Goal: Information Seeking & Learning: Check status

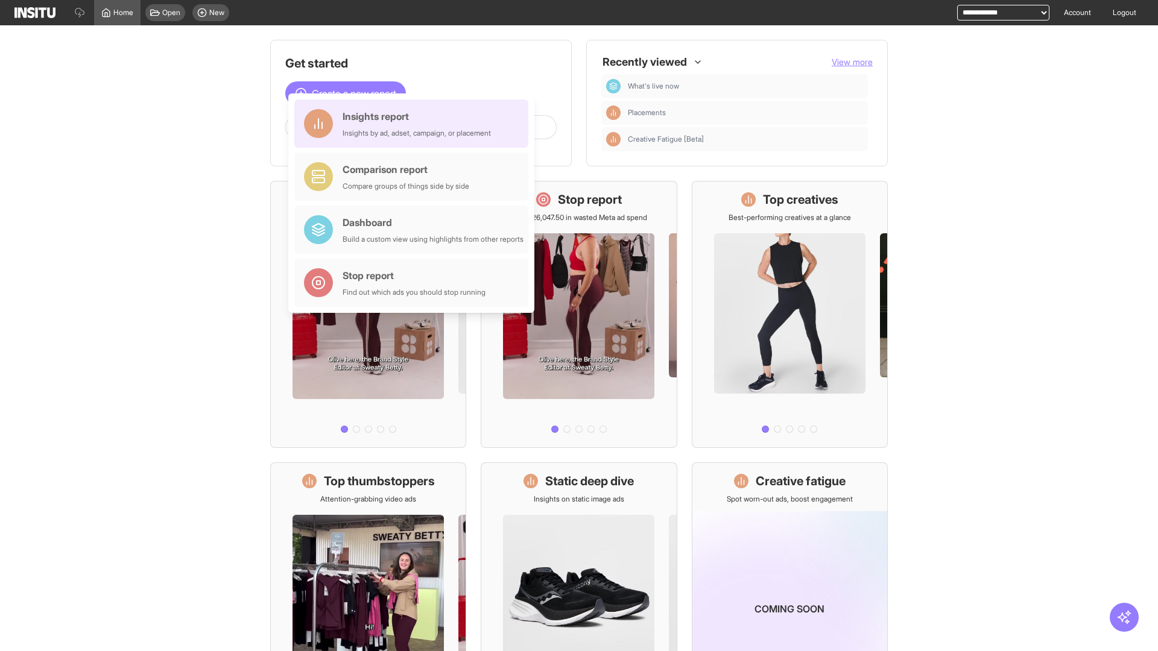
click at [414, 124] on div "Insights report Insights by ad, adset, campaign, or placement" at bounding box center [417, 123] width 148 height 29
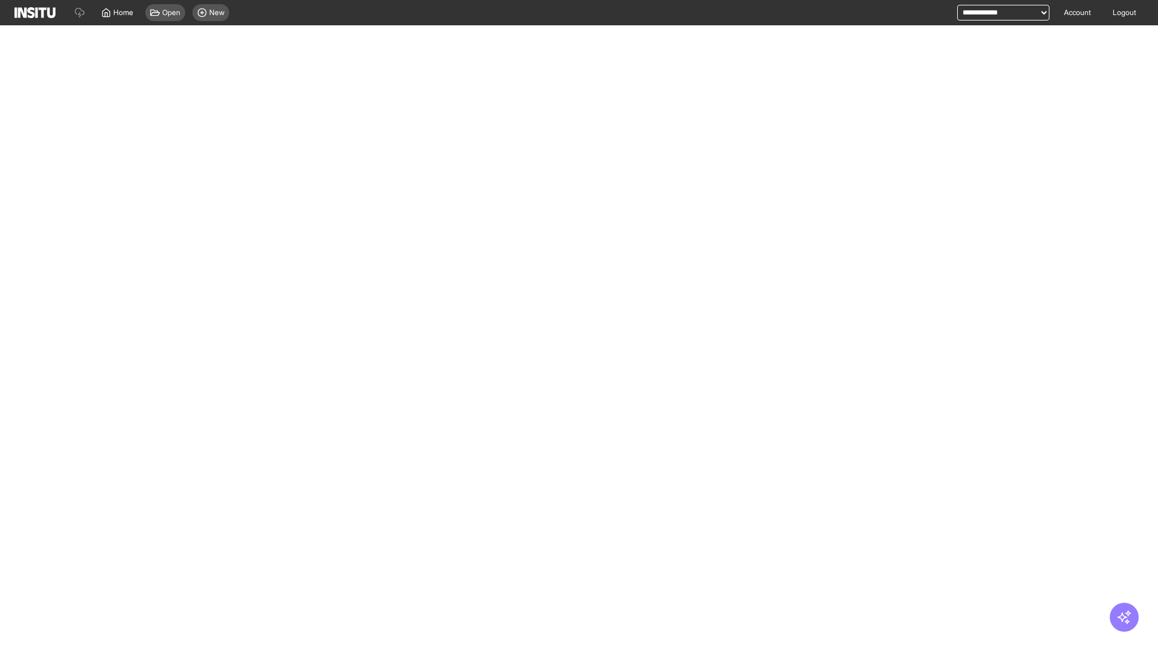
select select "**"
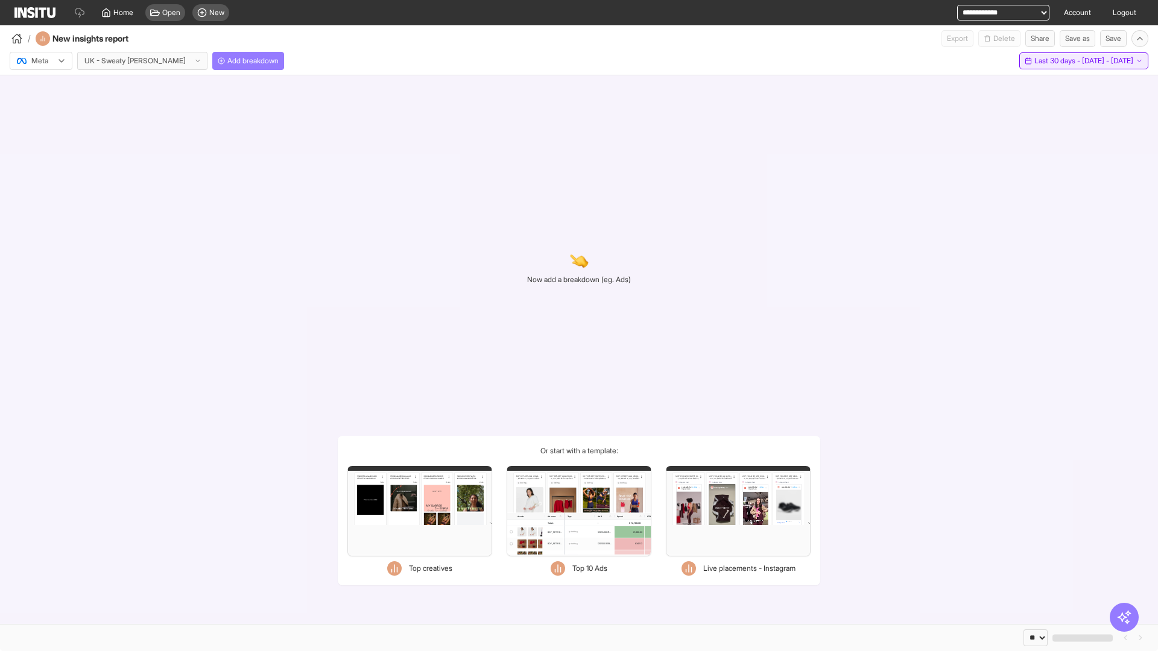
click at [1062, 61] on span "Last 30 days - [DATE] - [DATE]" at bounding box center [1083, 61] width 99 height 10
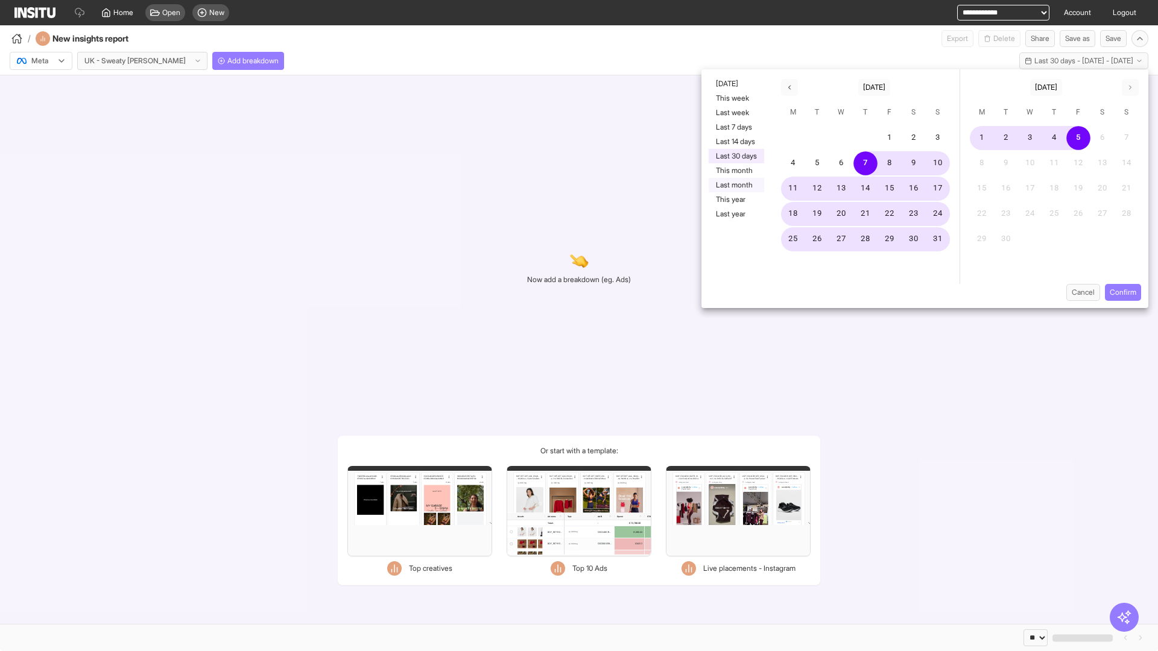
click at [735, 185] on button "Last month" at bounding box center [736, 185] width 55 height 14
